Goal: Check status: Check status

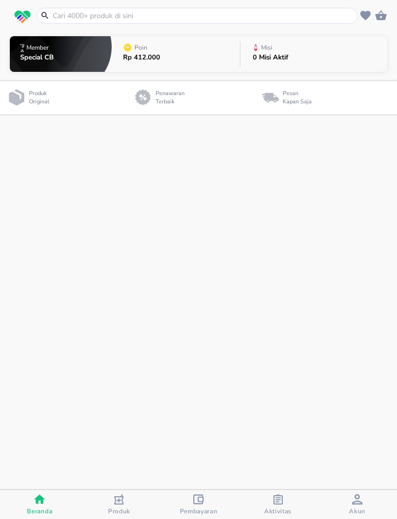
click at [78, 15] on input "text" at bounding box center [203, 15] width 303 height 11
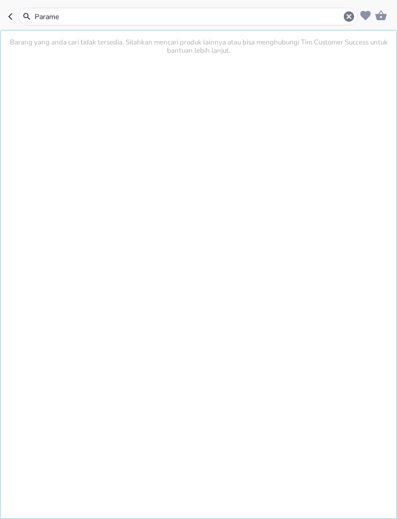
type input "Paramex"
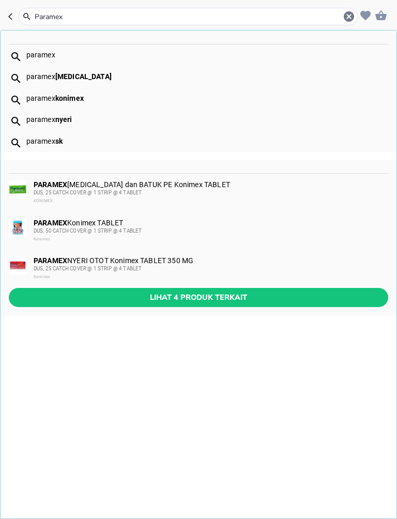
click at [299, 293] on span "Lihat 4 produk terkait" at bounding box center [198, 297] width 363 height 13
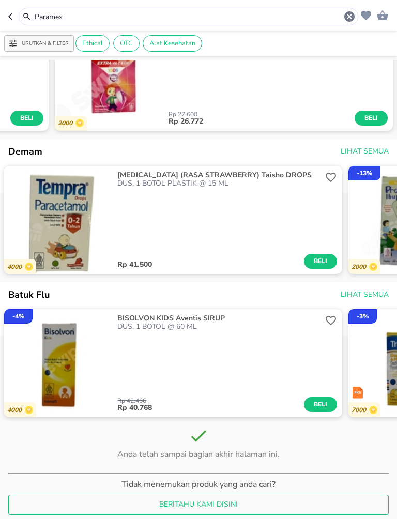
scroll to position [1169, 0]
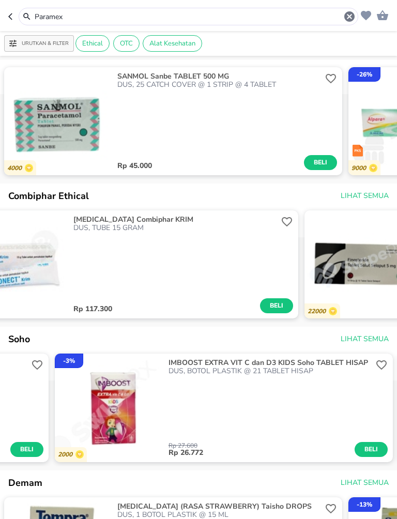
click at [5, 13] on header "Paramex" at bounding box center [198, 15] width 397 height 31
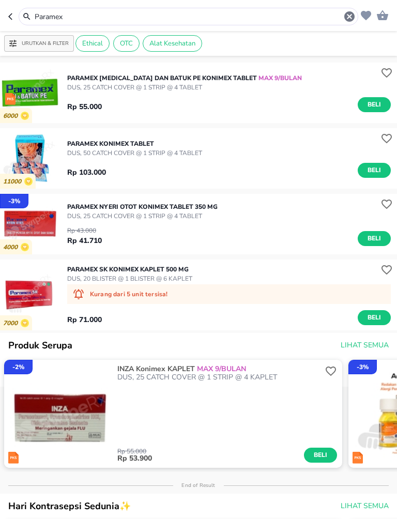
click at [14, 12] on button "button" at bounding box center [13, 17] width 10 height 18
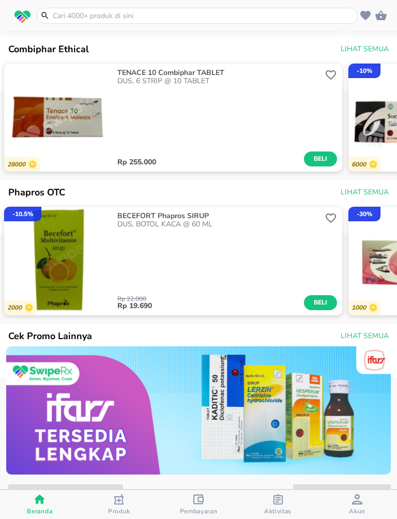
scroll to position [920, 0]
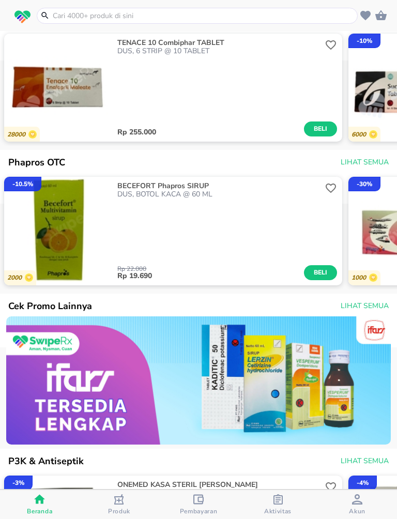
click at [185, 11] on input "text" at bounding box center [203, 15] width 303 height 11
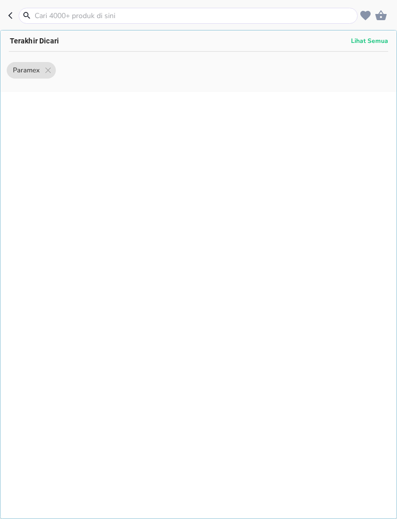
scroll to position [0, 0]
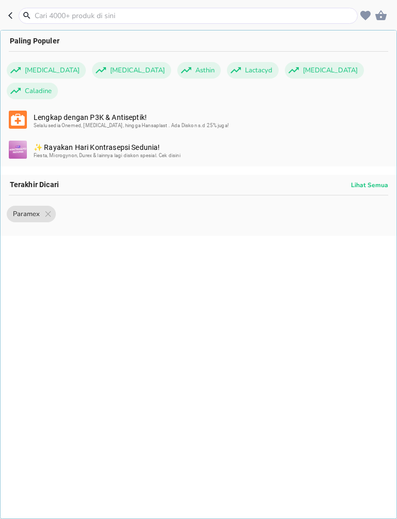
click at [14, 0] on header "Paling Populer [MEDICAL_DATA] [MEDICAL_DATA] Asthin Lactacyd [MEDICAL_DATA] Cal…" at bounding box center [198, 15] width 397 height 31
click at [87, 11] on input "text" at bounding box center [194, 15] width 321 height 11
click at [8, 12] on icon "button" at bounding box center [12, 15] width 8 height 8
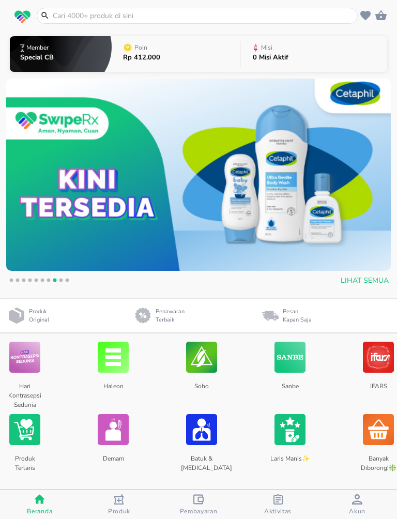
click at [275, 508] on span "Aktivitas" at bounding box center [277, 511] width 27 height 8
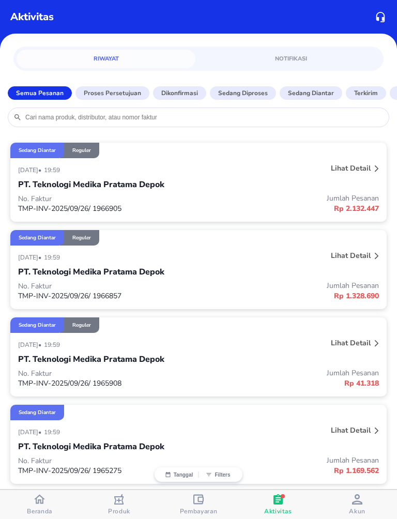
click at [358, 158] on div "Sedang diantar Reguler" at bounding box center [198, 150] width 376 height 15
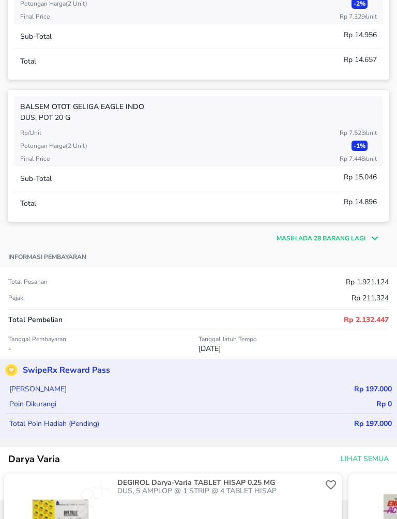
scroll to position [296, 0]
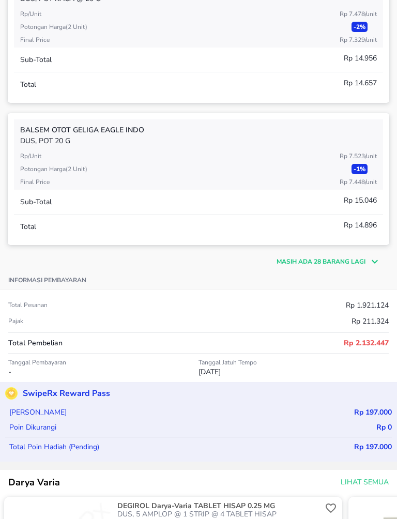
click at [358, 260] on p "Masih ada 28 barang lagi" at bounding box center [320, 261] width 89 height 9
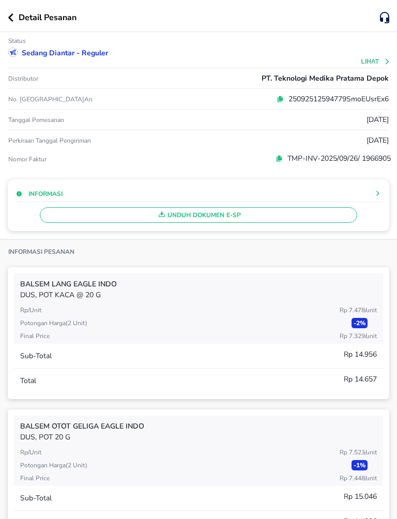
scroll to position [0, 0]
click at [5, 17] on div "Detail Pesanan" at bounding box center [198, 16] width 397 height 32
click at [11, 14] on icon "button" at bounding box center [11, 17] width 6 height 8
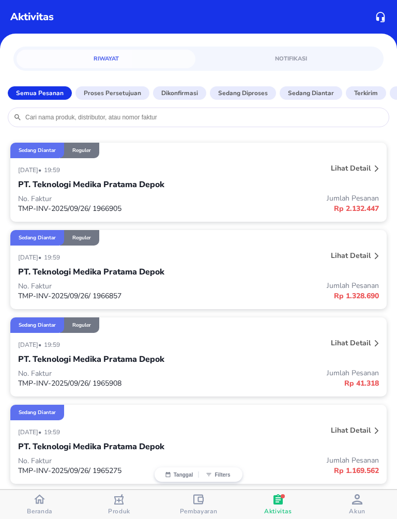
click at [348, 257] on p "Lihat detail" at bounding box center [351, 255] width 40 height 10
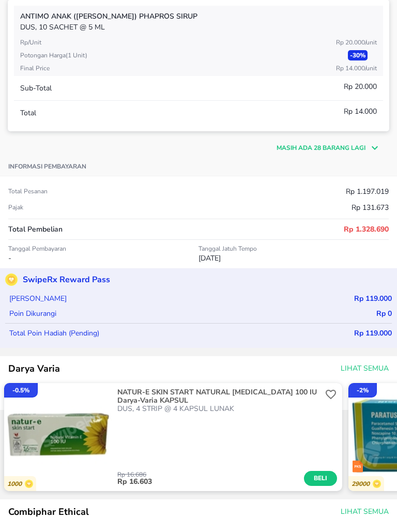
scroll to position [406, 0]
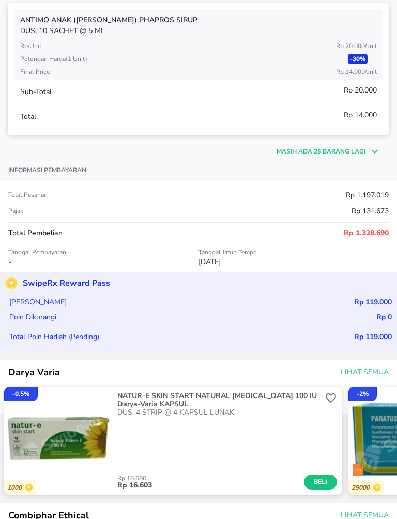
click at [360, 148] on div "Masih ada 28 barang lagi" at bounding box center [198, 146] width 381 height 23
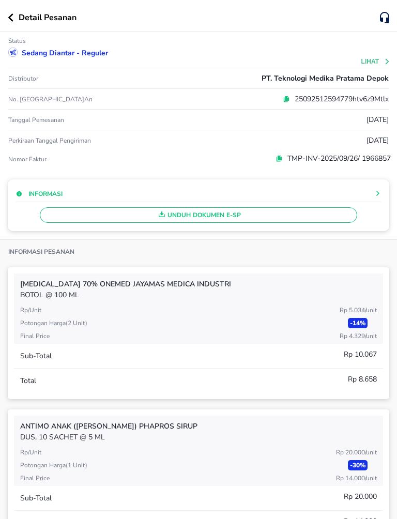
scroll to position [0, 0]
click at [16, 19] on button "button" at bounding box center [13, 17] width 11 height 8
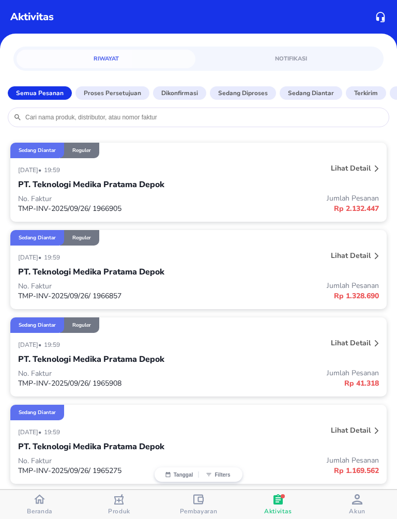
click at [28, 502] on div "Beranda" at bounding box center [39, 504] width 25 height 22
